Goal: Use online tool/utility: Utilize a website feature to perform a specific function

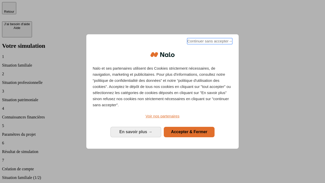
click at [209, 42] on span "Continuer sans accepter →" at bounding box center [209, 41] width 45 height 6
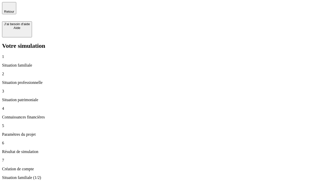
type input "30 000"
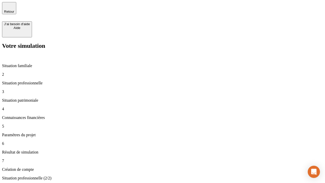
type input "40 000"
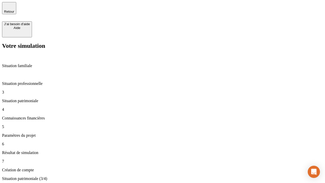
type input "1 100"
type input "20"
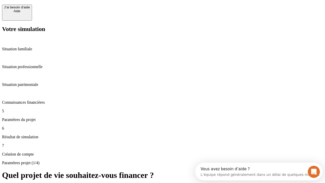
scroll to position [5, 0]
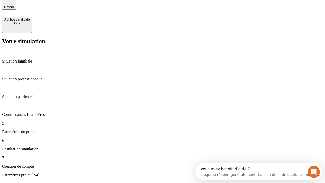
type input "40"
type input "62"
type input "50 000"
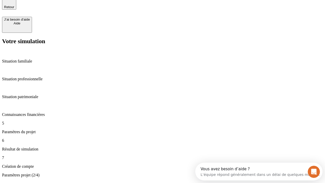
type input "640"
